Goal: Navigation & Orientation: Find specific page/section

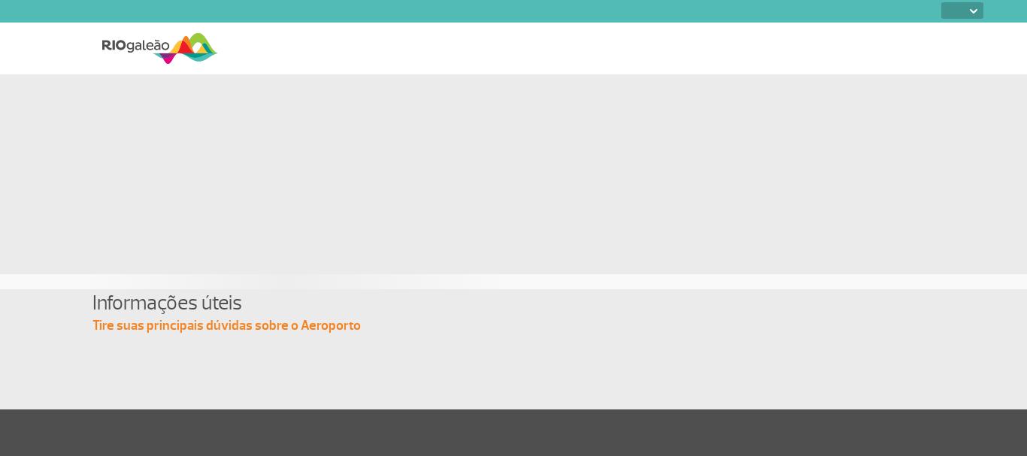
select select
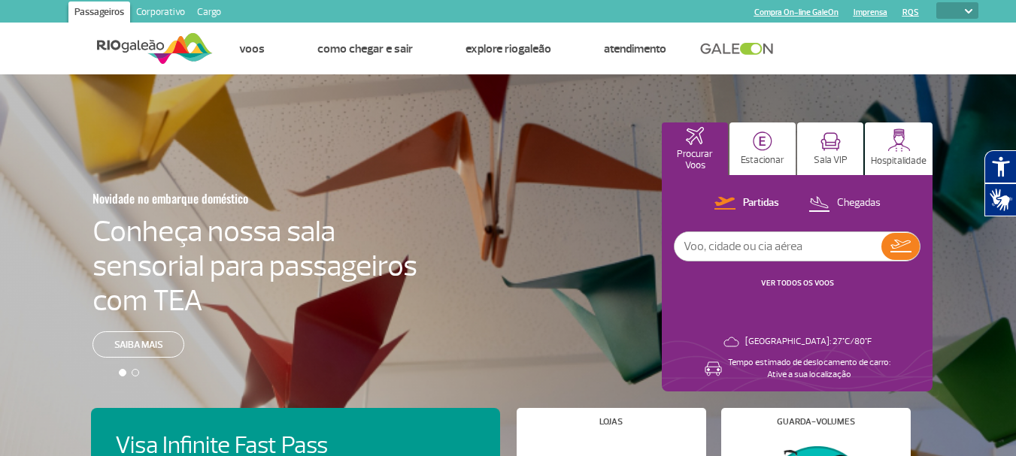
click at [181, 11] on link "Corporativo" at bounding box center [160, 14] width 61 height 24
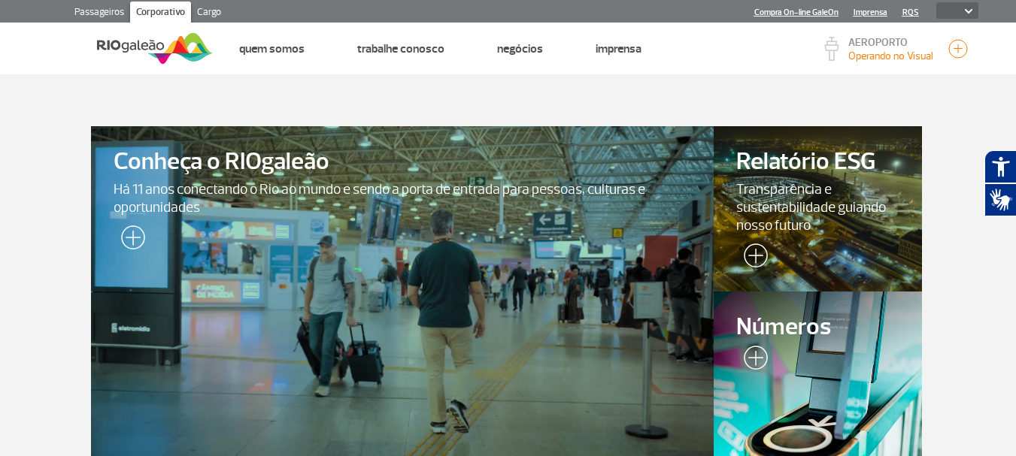
click at [205, 11] on link "Cargo" at bounding box center [209, 14] width 36 height 24
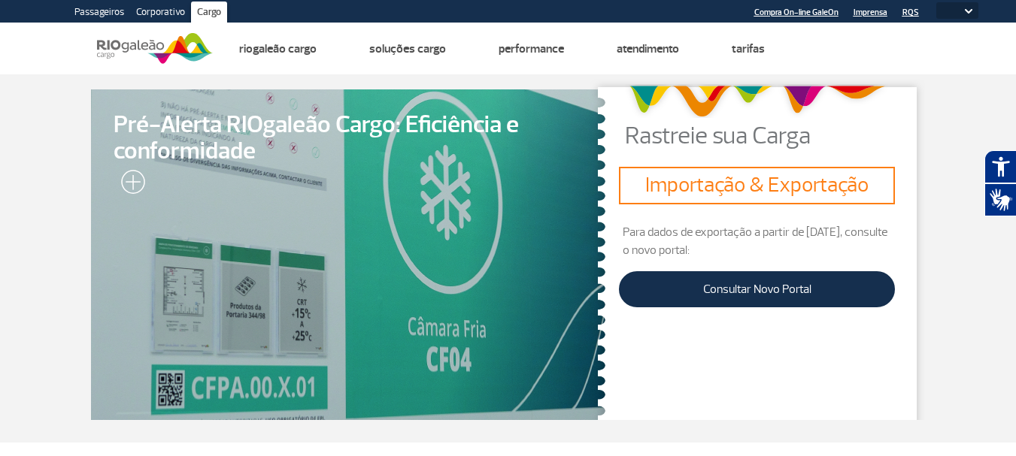
click at [96, 8] on link "Passageiros" at bounding box center [99, 14] width 62 height 24
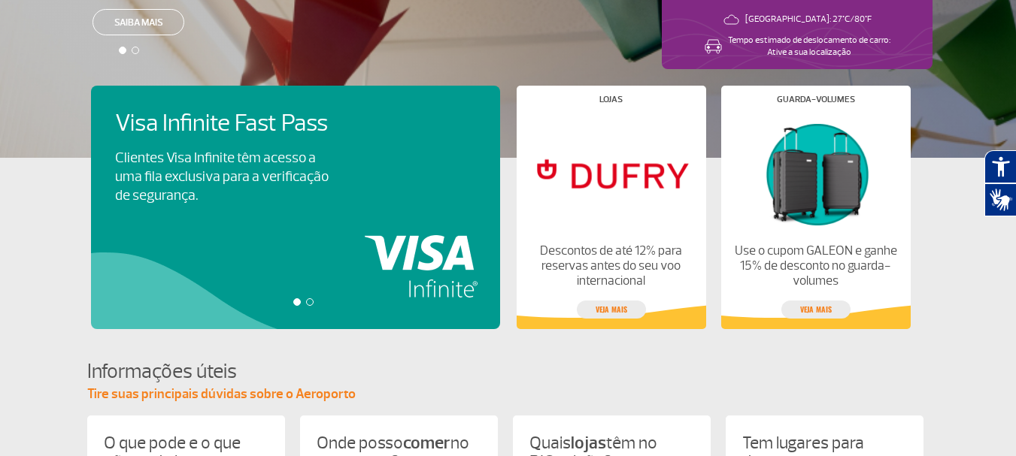
scroll to position [299, 0]
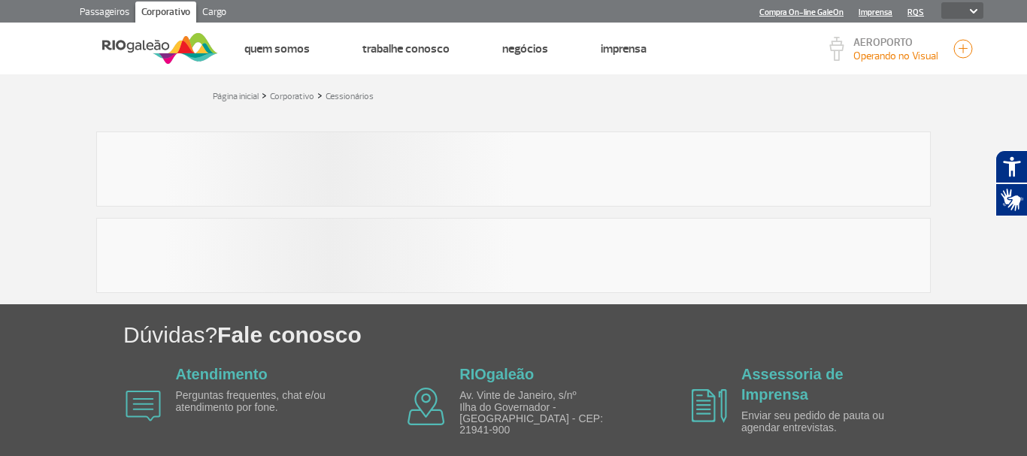
select select
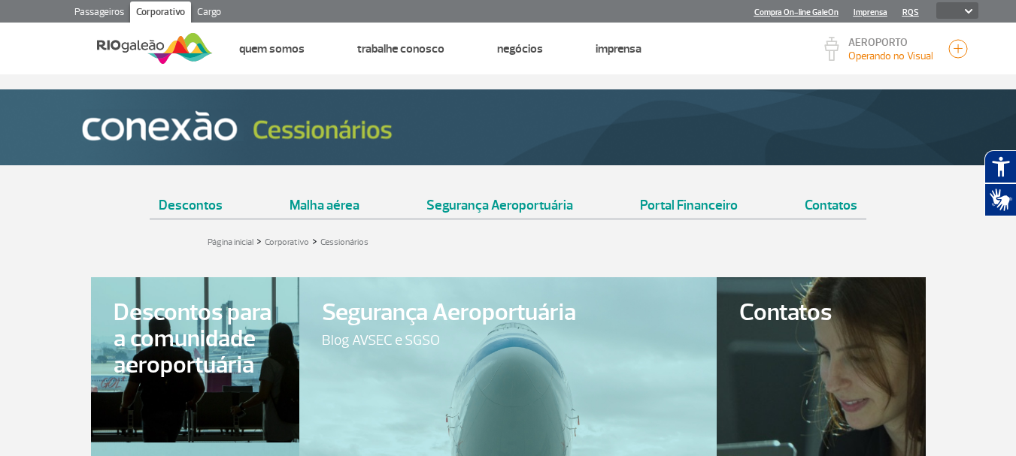
click at [96, 8] on link "Passageiros" at bounding box center [99, 14] width 62 height 24
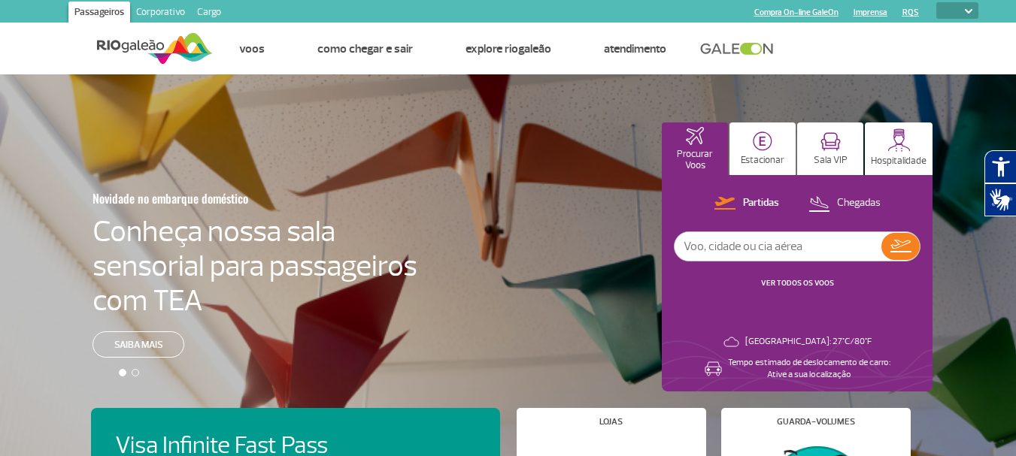
click at [153, 12] on link "Corporativo" at bounding box center [160, 14] width 61 height 24
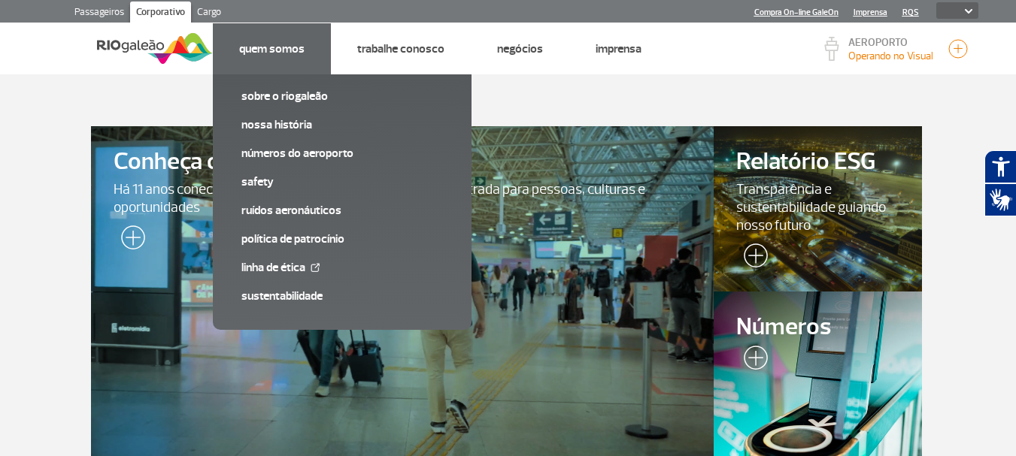
click at [279, 58] on li "Quem Somos Sobre o RIOgaleão Nossa História Números do Aeroporto SAFETY Ruídos …" at bounding box center [272, 48] width 118 height 51
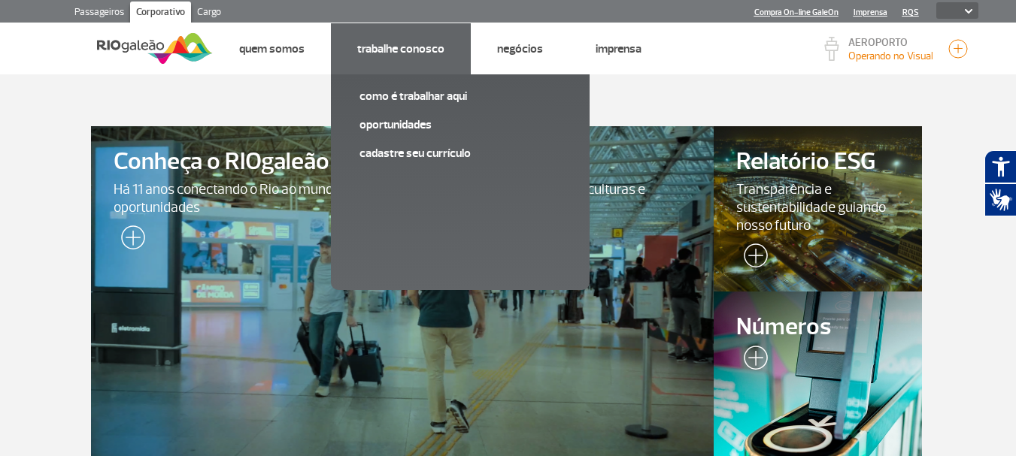
click at [423, 59] on li "Trabalhe Conosco Como é trabalhar aqui Oportunidades Cadastre seu currículo" at bounding box center [401, 48] width 140 height 51
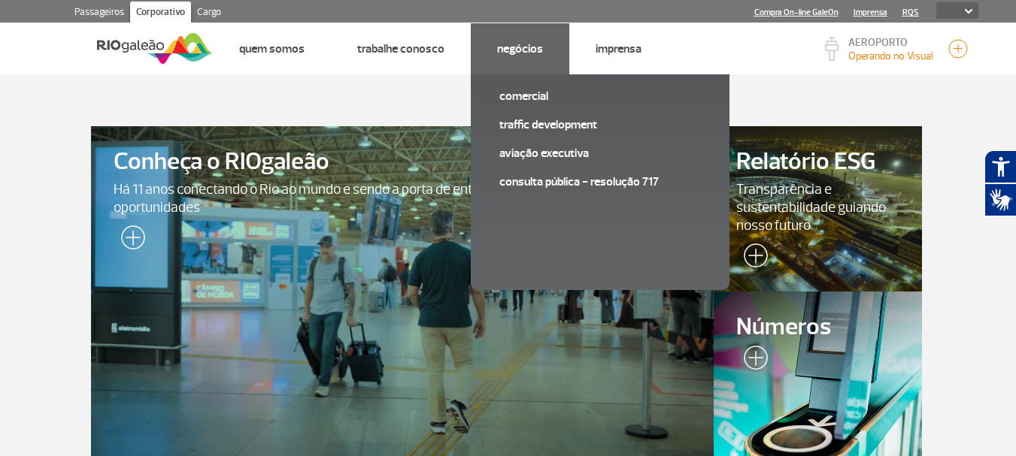
click at [505, 53] on link "Negócios" at bounding box center [520, 48] width 46 height 15
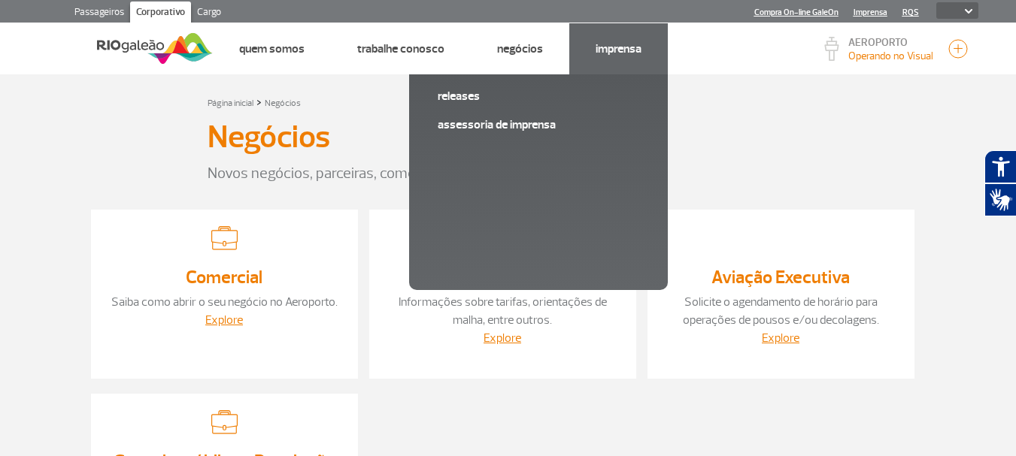
click at [635, 61] on li "Imprensa Releases Assessoria de Imprensa" at bounding box center [618, 48] width 99 height 51
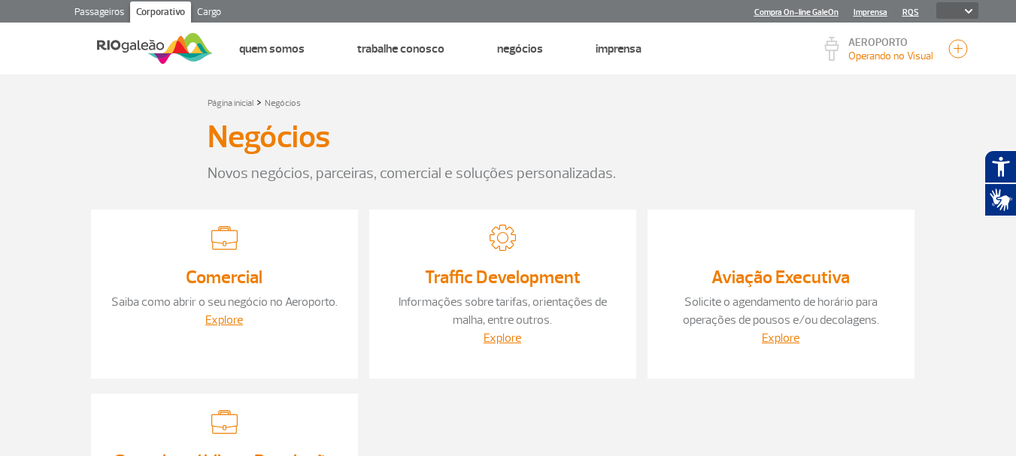
click at [201, 17] on link "Cargo" at bounding box center [209, 14] width 36 height 24
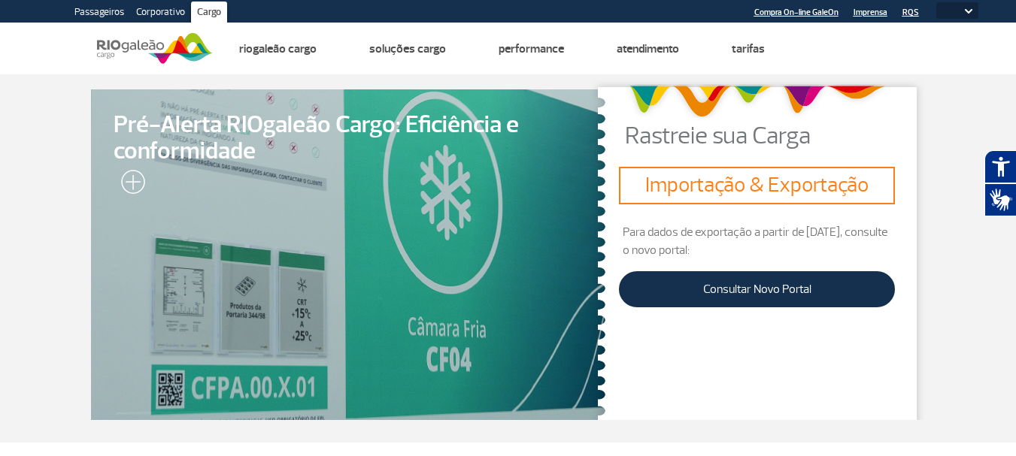
click at [163, 12] on link "Corporativo" at bounding box center [160, 14] width 61 height 24
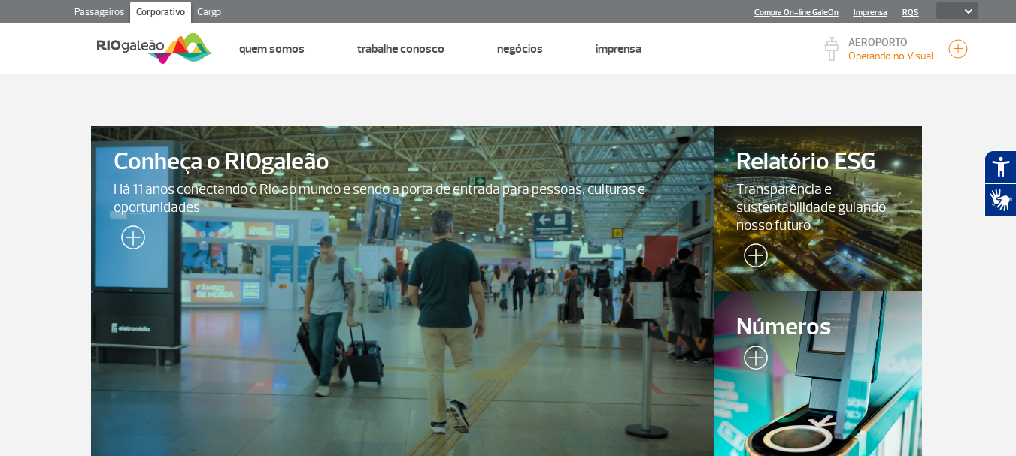
click at [726, 93] on section "Conheça o RIOgaleão Há 11 anos conectando o Rio ao mundo e sendo a porta de ent…" at bounding box center [508, 276] width 1016 height 405
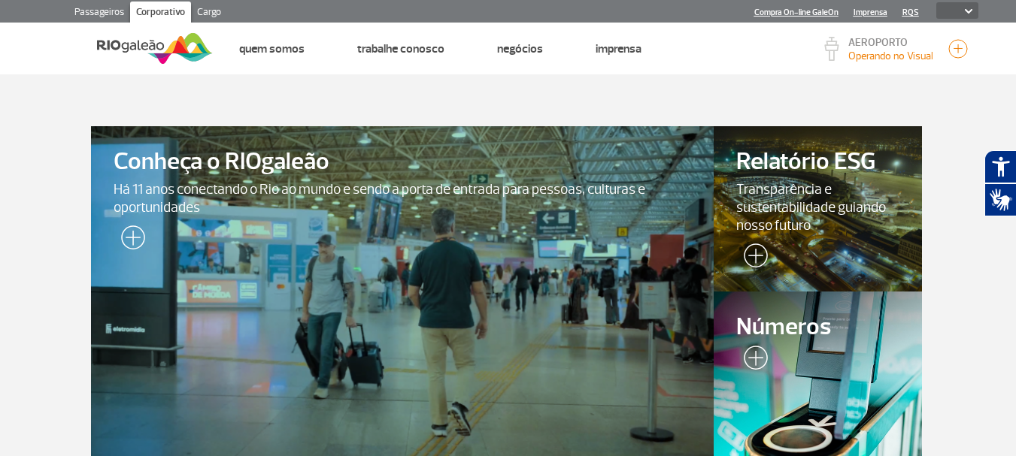
click at [132, 236] on img at bounding box center [130, 241] width 32 height 30
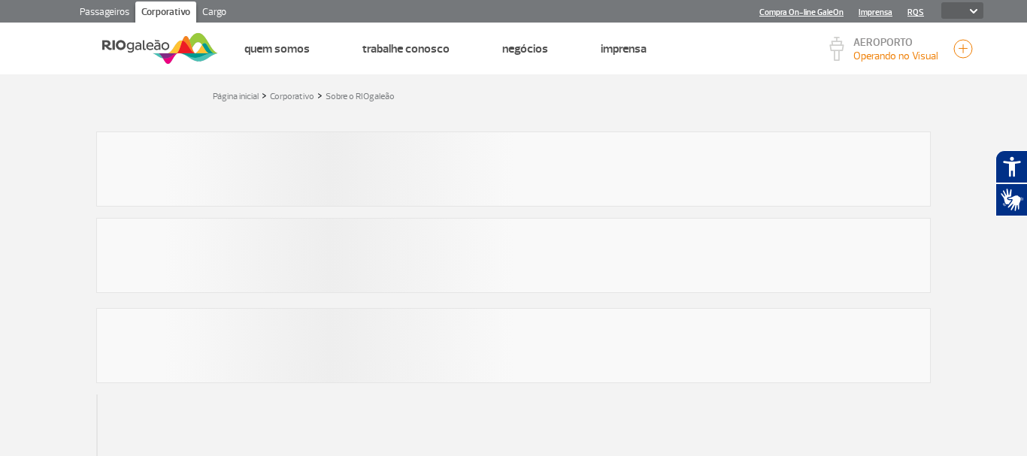
select select
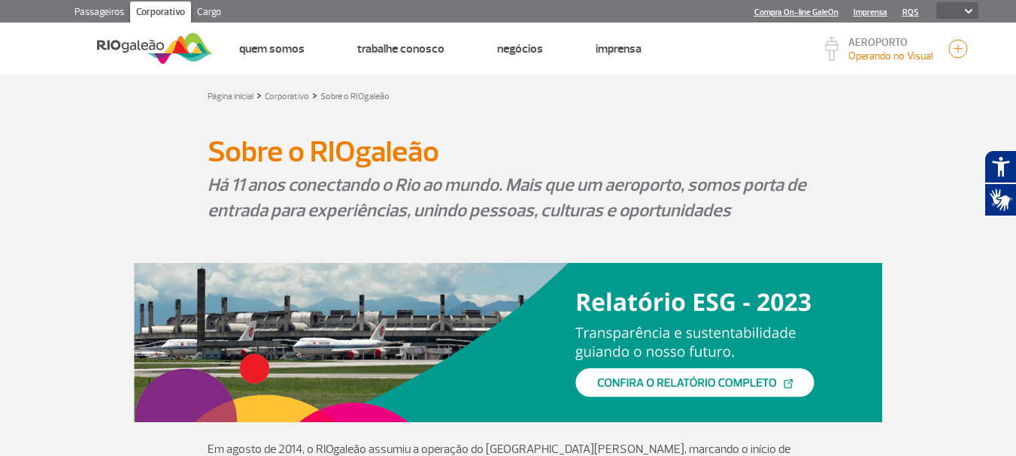
click at [156, 14] on link "Corporativo" at bounding box center [160, 14] width 61 height 24
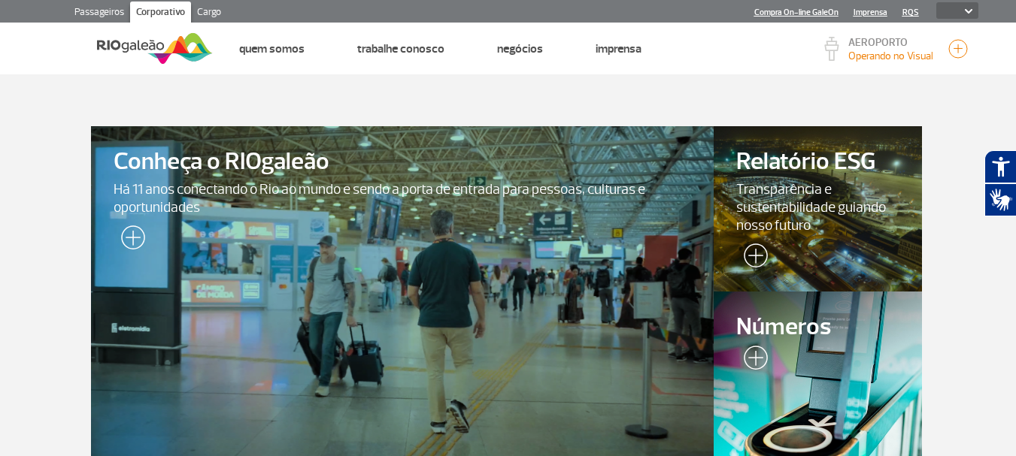
click at [873, 8] on link "Imprensa" at bounding box center [871, 13] width 34 height 10
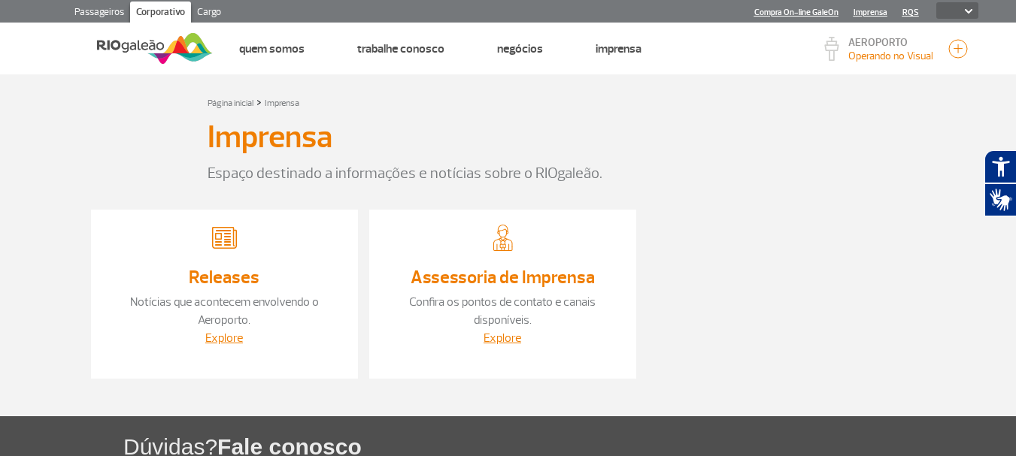
click at [912, 16] on link "RQS" at bounding box center [910, 13] width 17 height 10
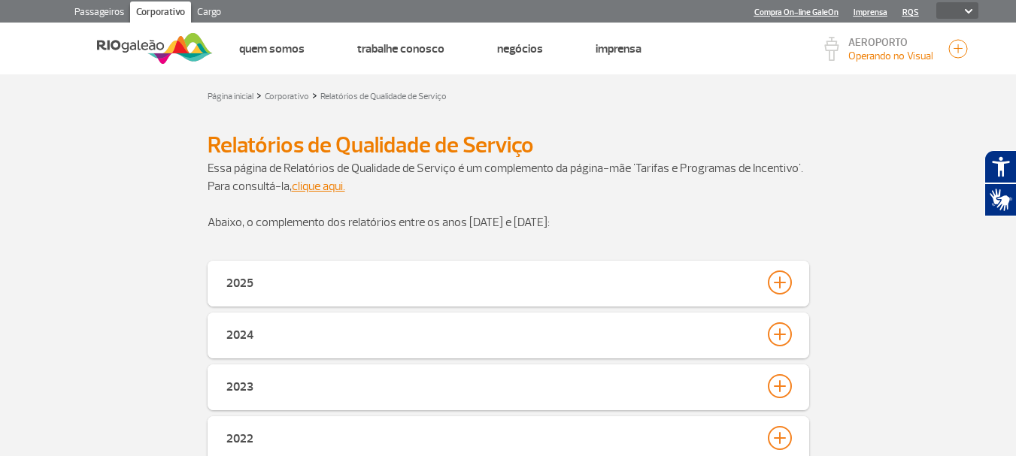
click at [819, 8] on link "Compra On-line GaleOn" at bounding box center [796, 13] width 84 height 10
click at [915, 14] on link "RQS" at bounding box center [910, 13] width 17 height 10
click at [970, 13] on img at bounding box center [969, 11] width 8 height 5
click at [968, 9] on img at bounding box center [969, 11] width 8 height 5
click at [969, 11] on img at bounding box center [969, 11] width 8 height 5
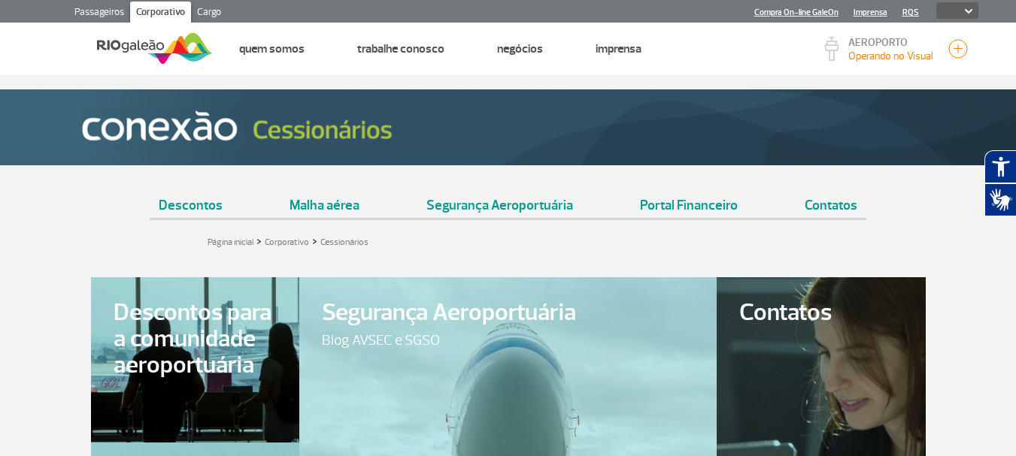
select select
click at [705, 203] on link "Portal Financeiro" at bounding box center [689, 199] width 116 height 38
